Goal: Obtain resource: Obtain resource

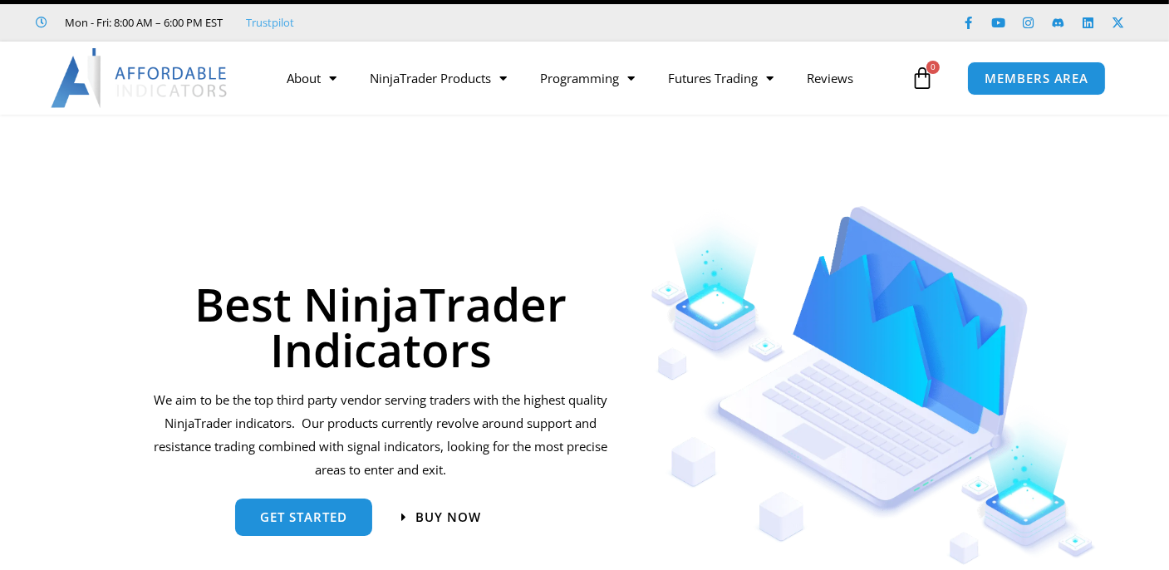
scroll to position [31, 0]
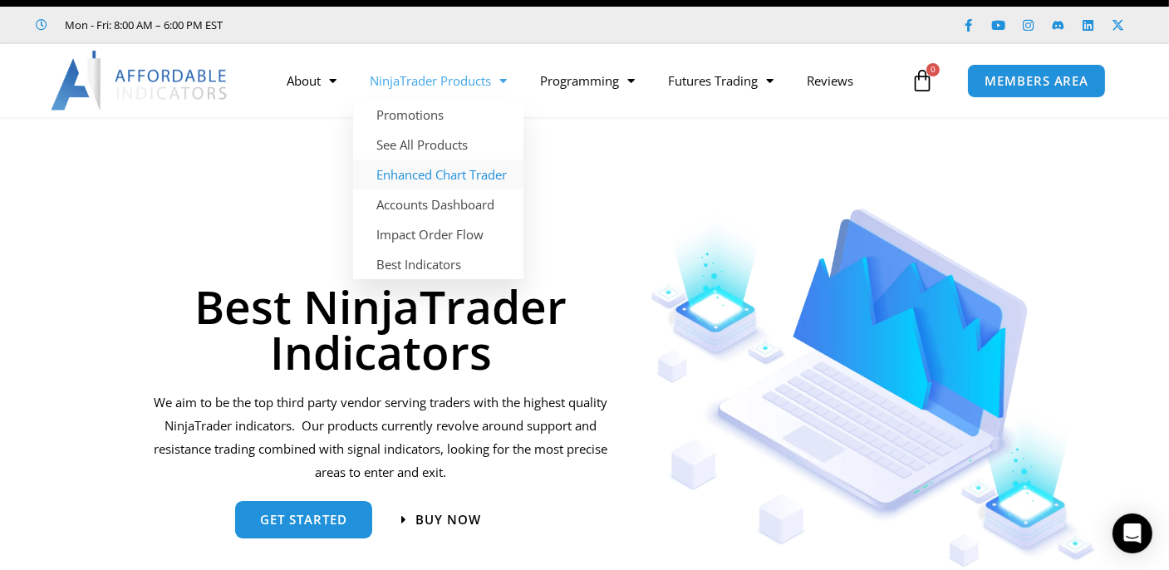
click at [440, 178] on link "Enhanced Chart Trader" at bounding box center [438, 175] width 170 height 30
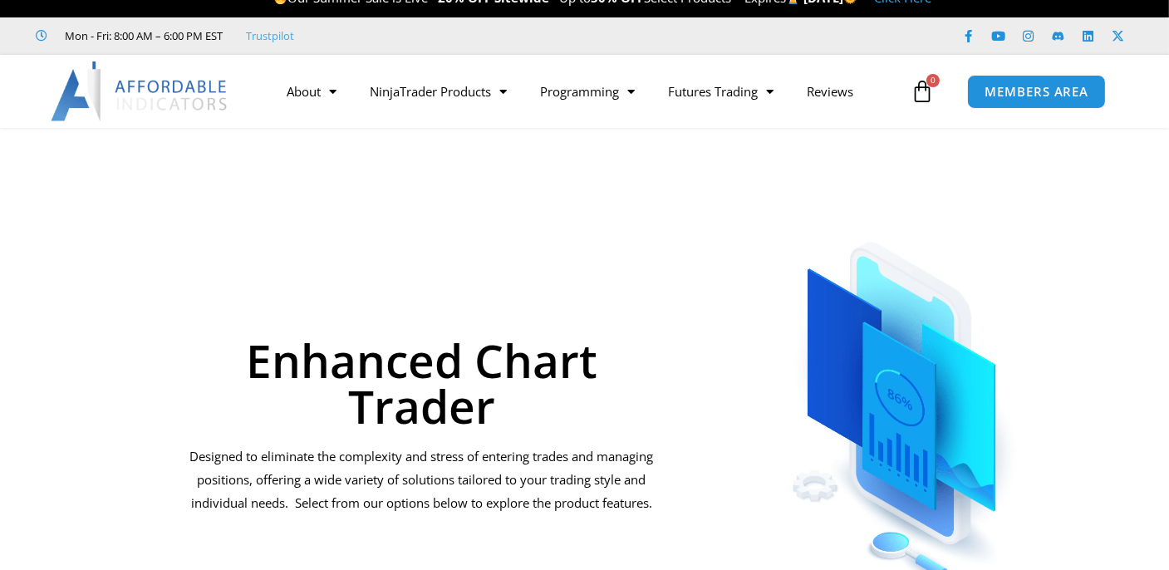
scroll to position [61, 0]
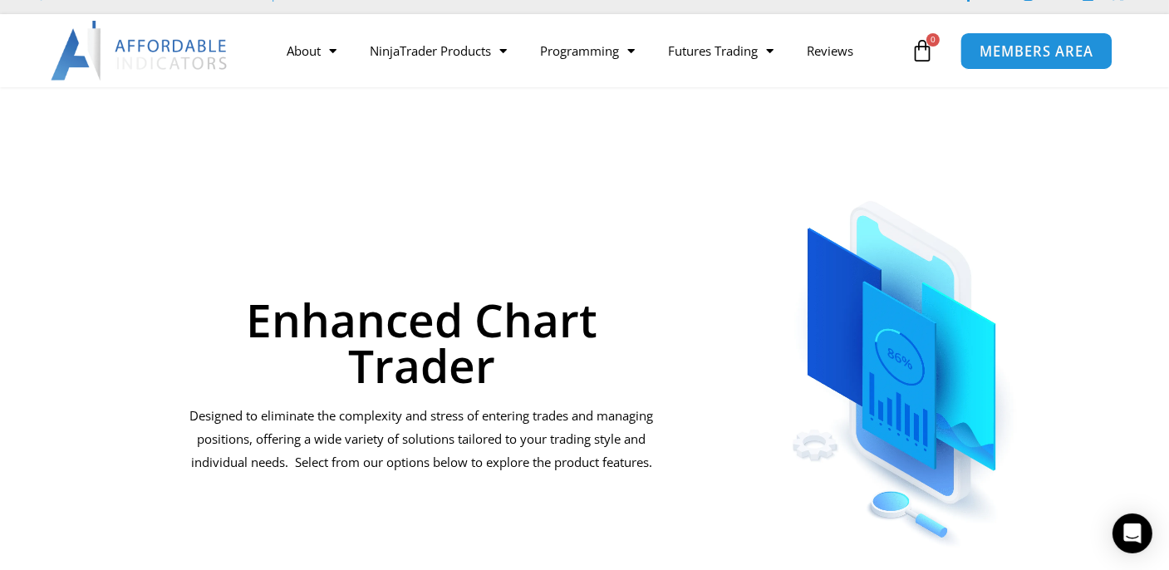
click at [1007, 57] on span "MEMBERS AREA" at bounding box center [1037, 51] width 114 height 14
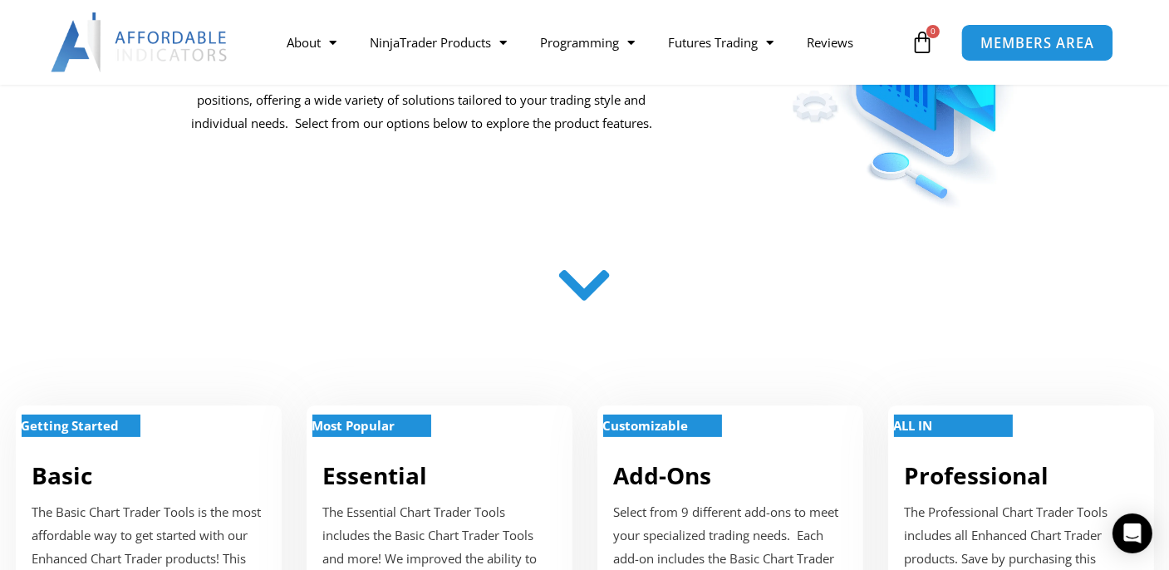
scroll to position [430, 0]
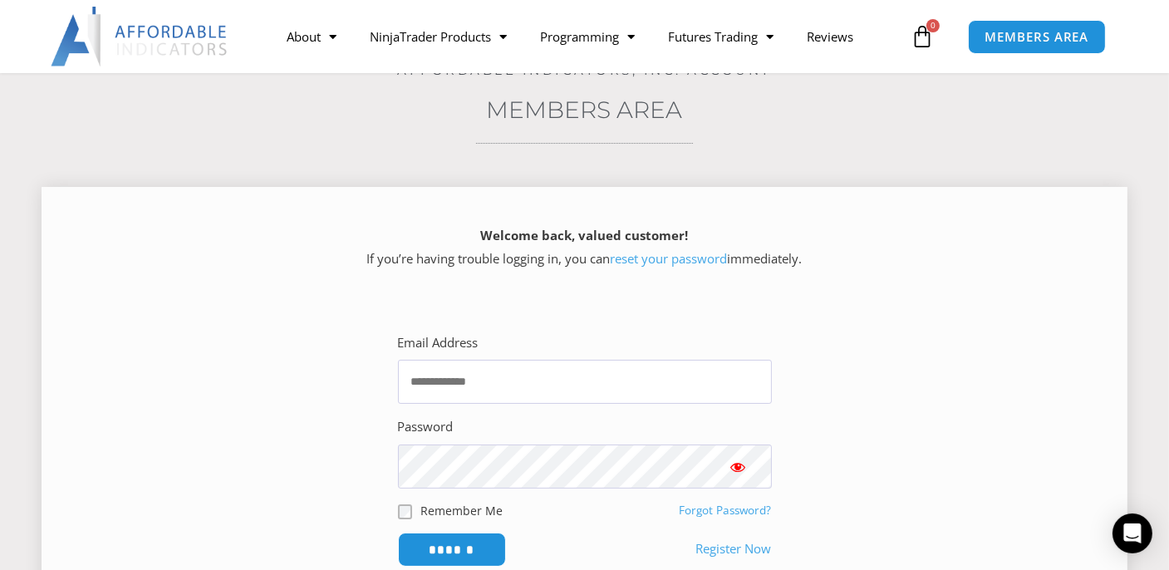
scroll to position [184, 0]
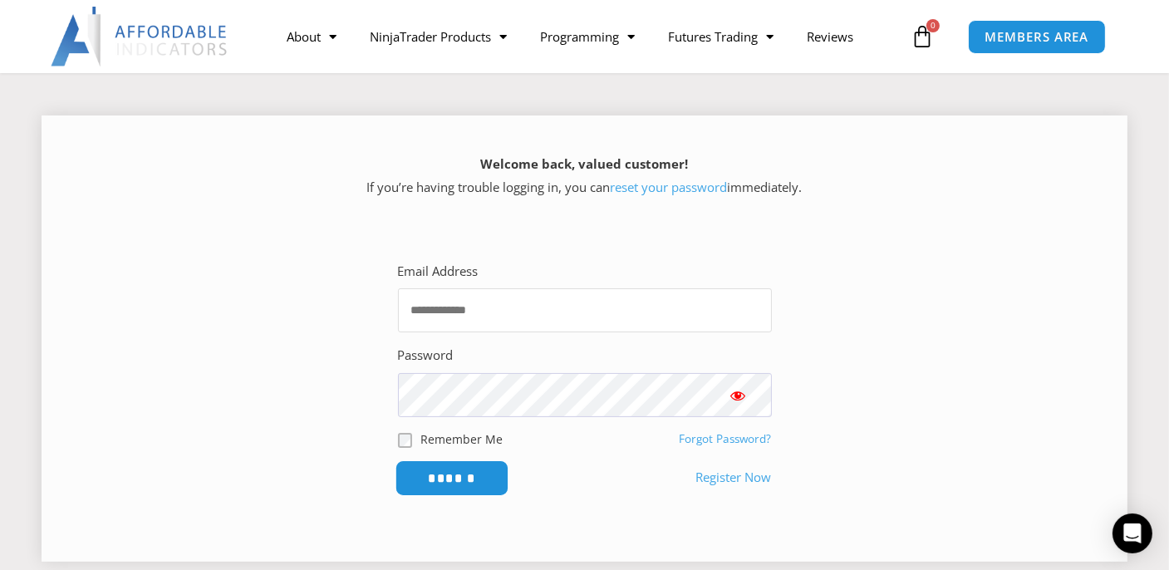
type input "**********"
click at [475, 484] on input "******" at bounding box center [452, 478] width 114 height 36
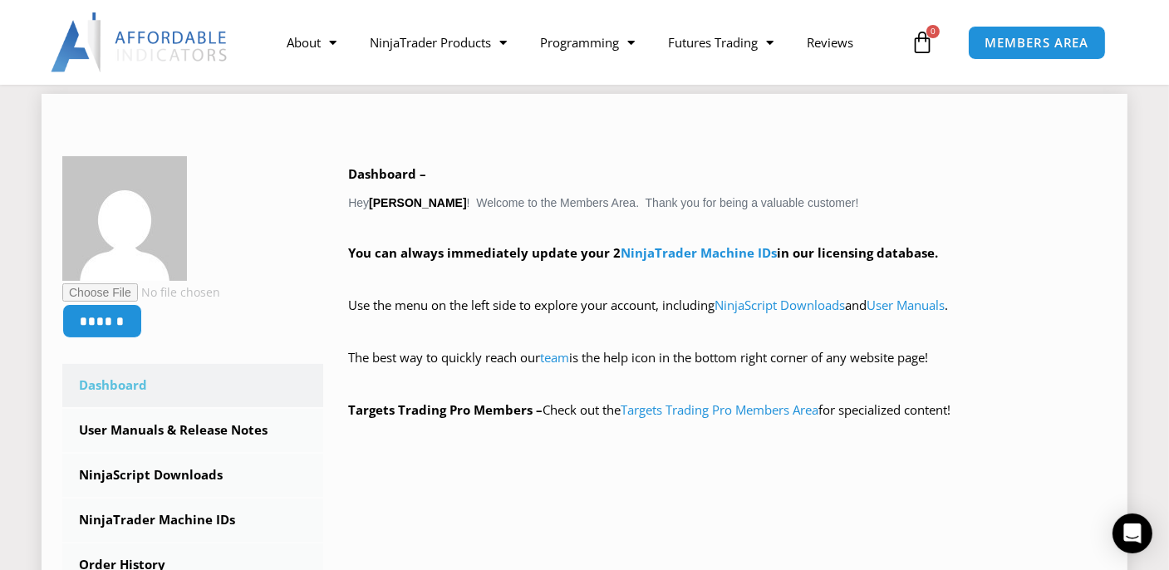
scroll to position [246, 0]
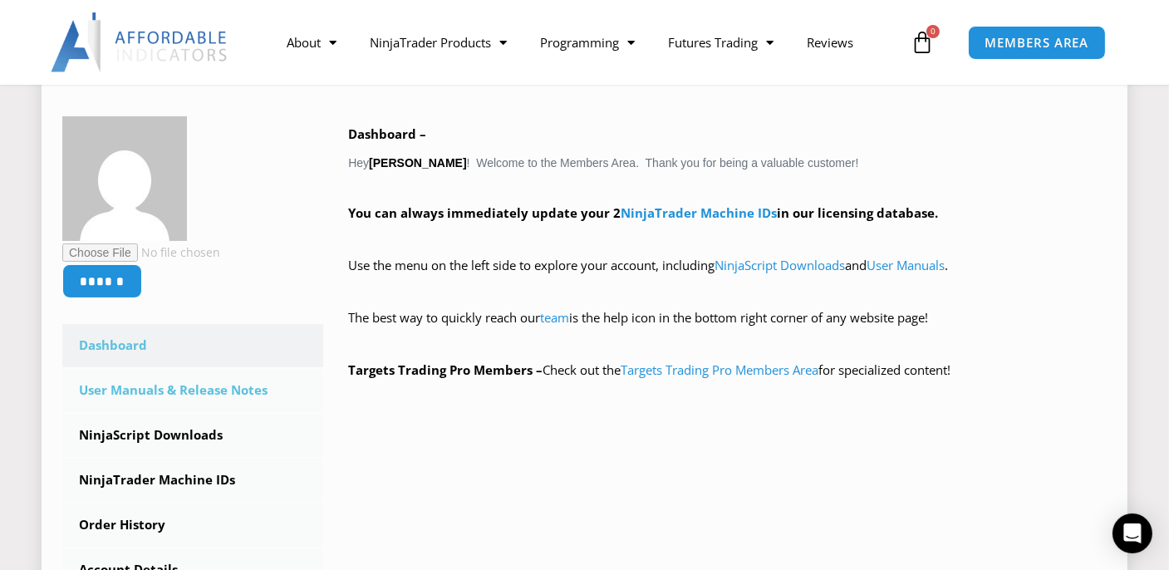
click at [257, 395] on link "User Manuals & Release Notes" at bounding box center [192, 390] width 261 height 43
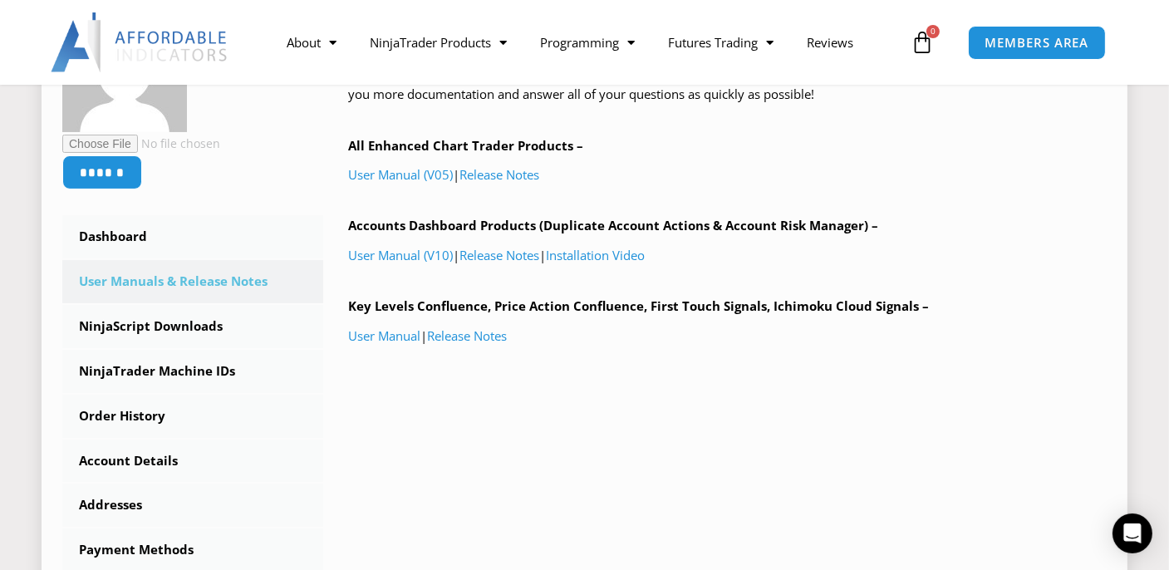
scroll to position [338, 0]
click at [439, 253] on link "User Manual (V10)" at bounding box center [400, 255] width 105 height 17
click at [400, 178] on link "User Manual (V05)" at bounding box center [400, 174] width 105 height 17
